Goal: Task Accomplishment & Management: Manage account settings

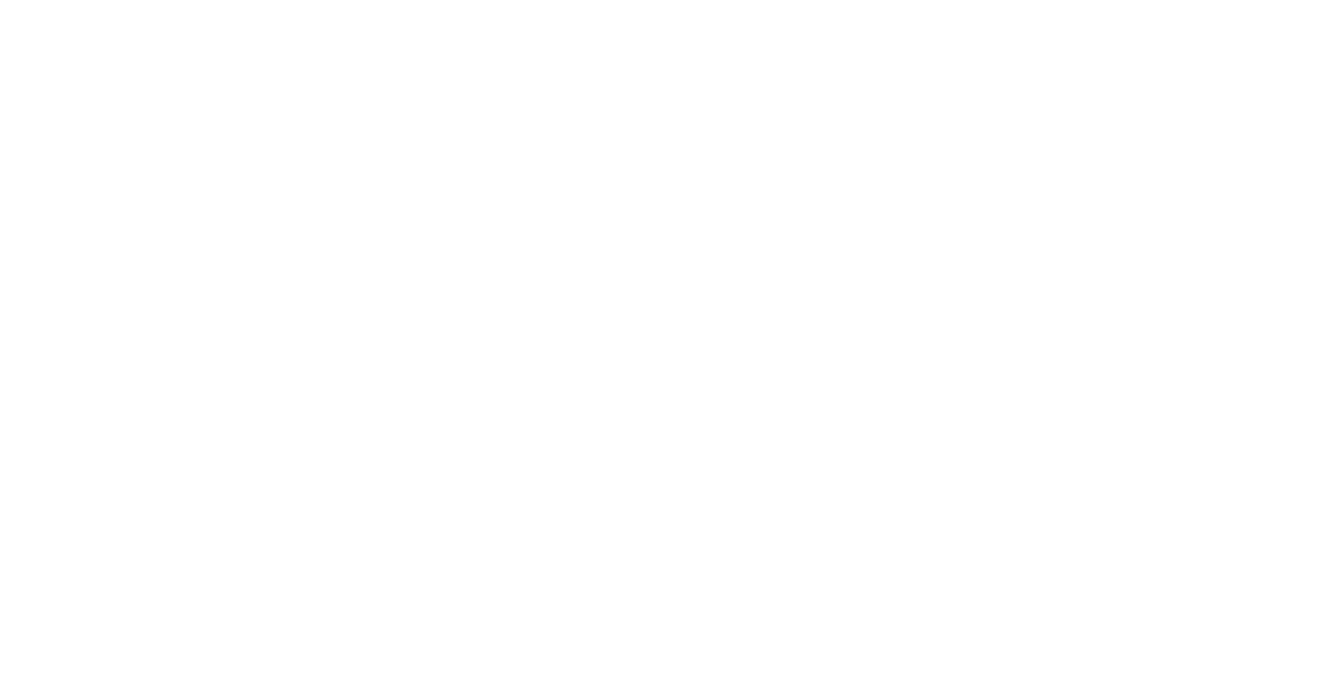
click at [0, 0] on input "Sign In" at bounding box center [0, 0] width 0 height 0
